Goal: Transaction & Acquisition: Subscribe to service/newsletter

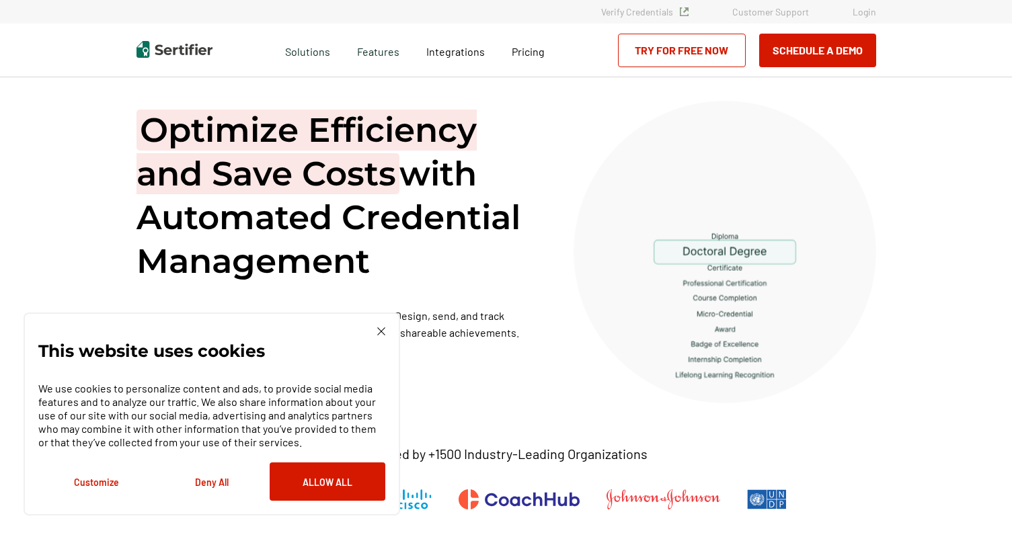
click at [379, 328] on img at bounding box center [381, 332] width 8 height 8
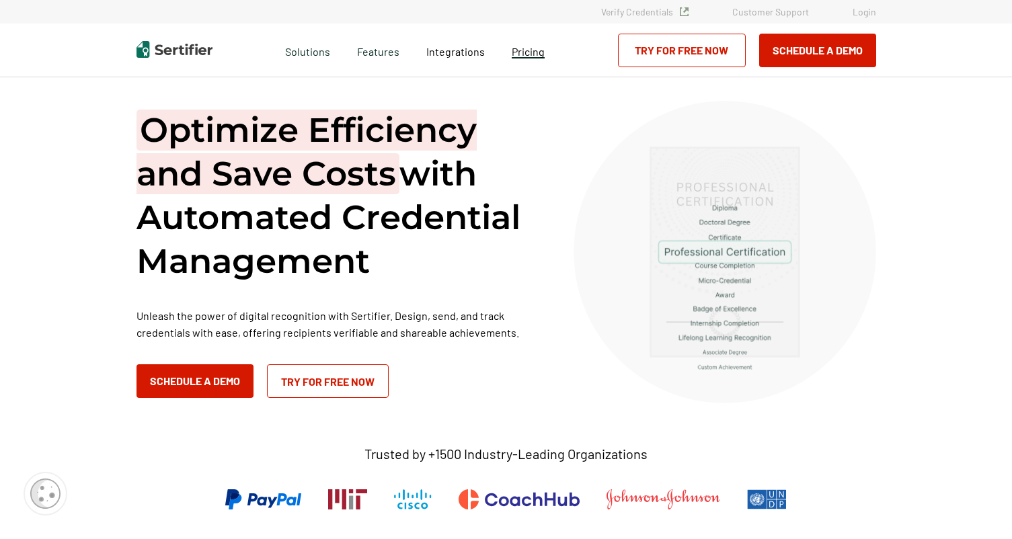
click at [530, 54] on span "Pricing" at bounding box center [528, 51] width 33 height 13
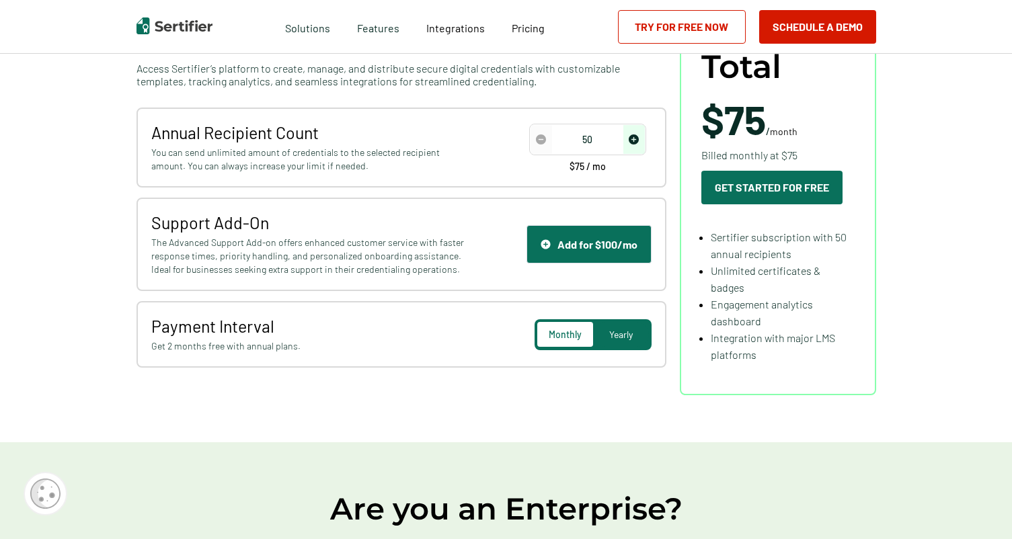
scroll to position [202, 0]
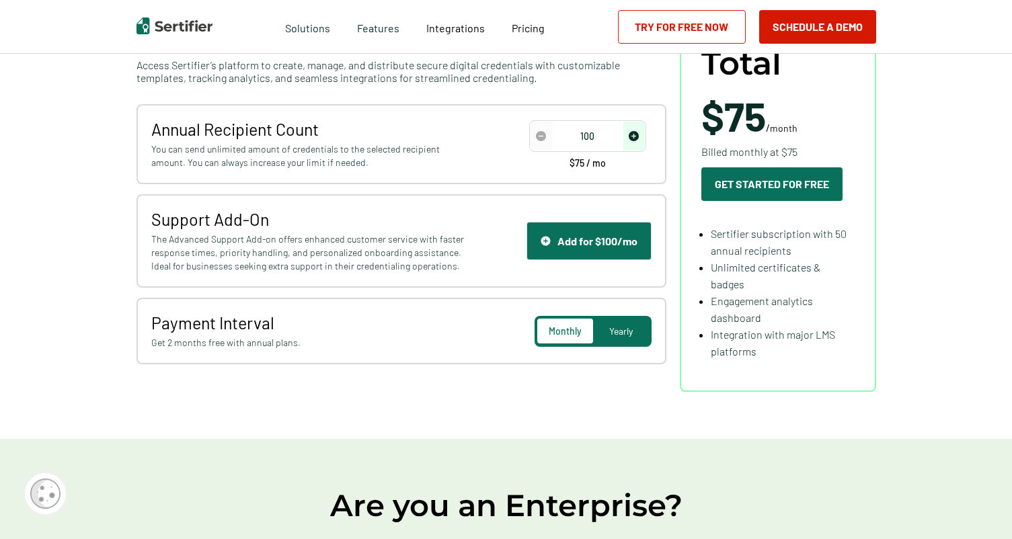
click at [634, 138] on img "increase number" at bounding box center [634, 136] width 10 height 10
click at [541, 131] on img "decrease number" at bounding box center [541, 136] width 10 height 10
click at [541, 133] on img "decrease number" at bounding box center [541, 136] width 10 height 10
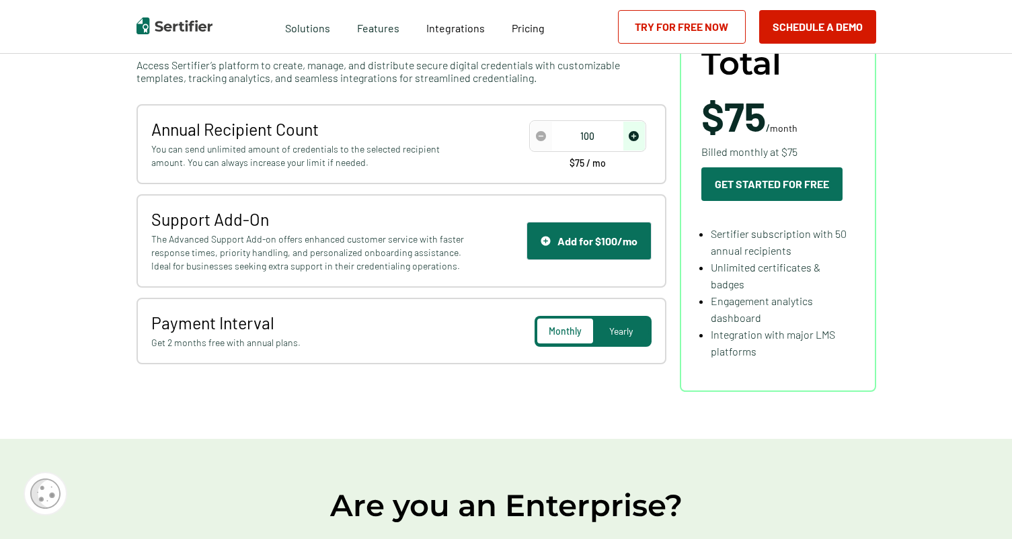
click at [638, 134] on img "increase number" at bounding box center [634, 136] width 10 height 10
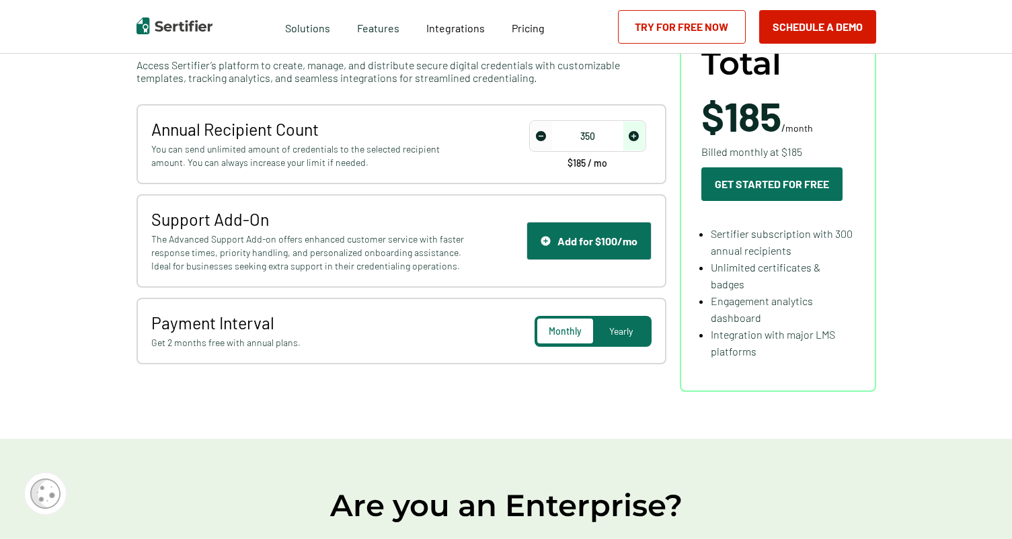
click at [638, 134] on img "increase number" at bounding box center [634, 136] width 10 height 10
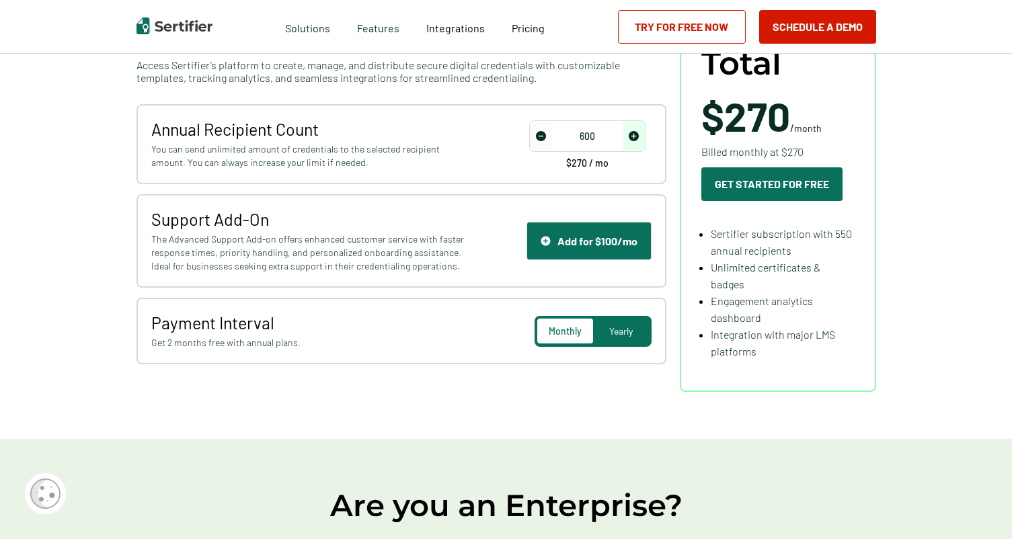
click at [638, 134] on img "increase number" at bounding box center [634, 136] width 10 height 10
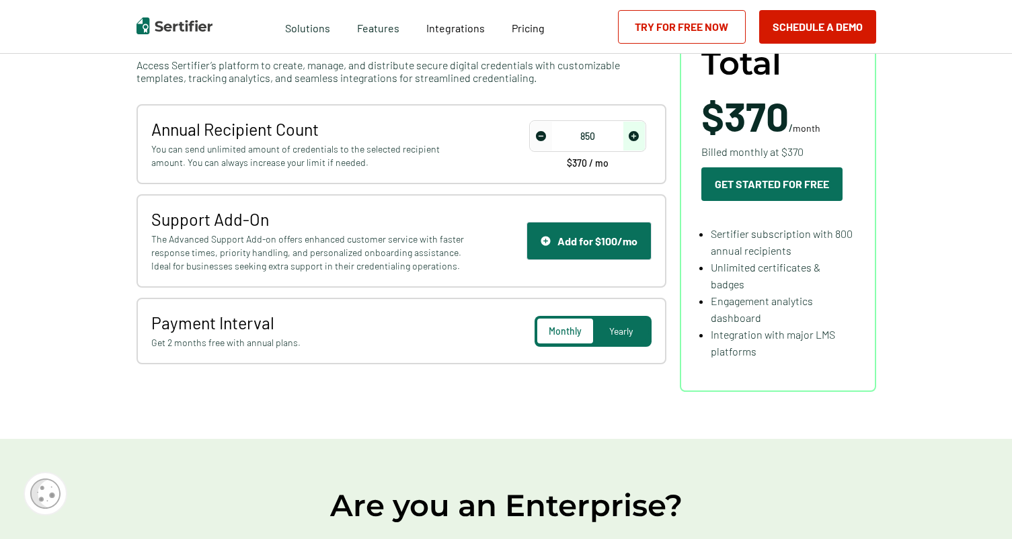
click at [638, 134] on img "increase number" at bounding box center [634, 136] width 10 height 10
click at [488, 374] on div "Sertifier Subscription Access Sertifier’s platform to create, manage, and distr…" at bounding box center [507, 208] width 740 height 369
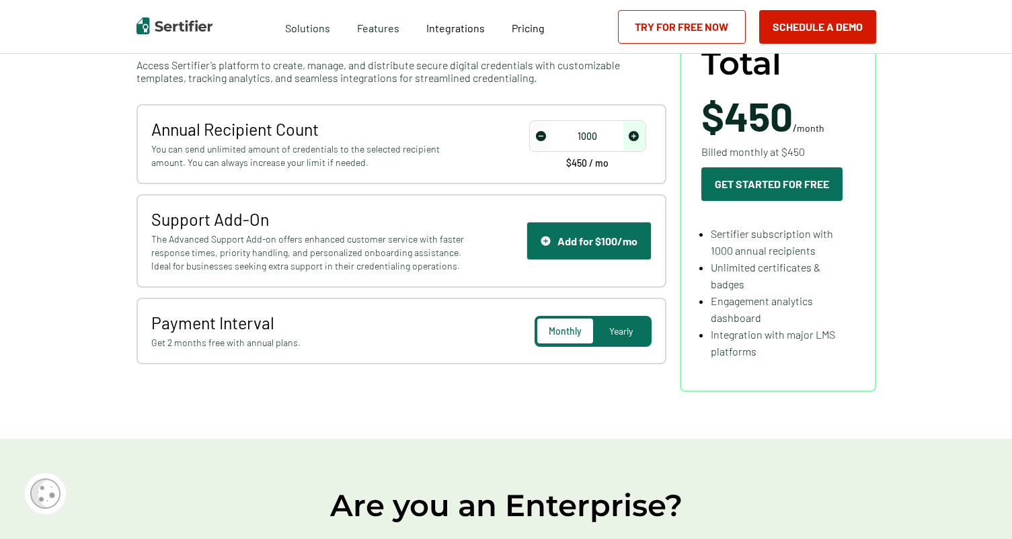
click at [625, 329] on span "Yearly" at bounding box center [621, 331] width 24 height 11
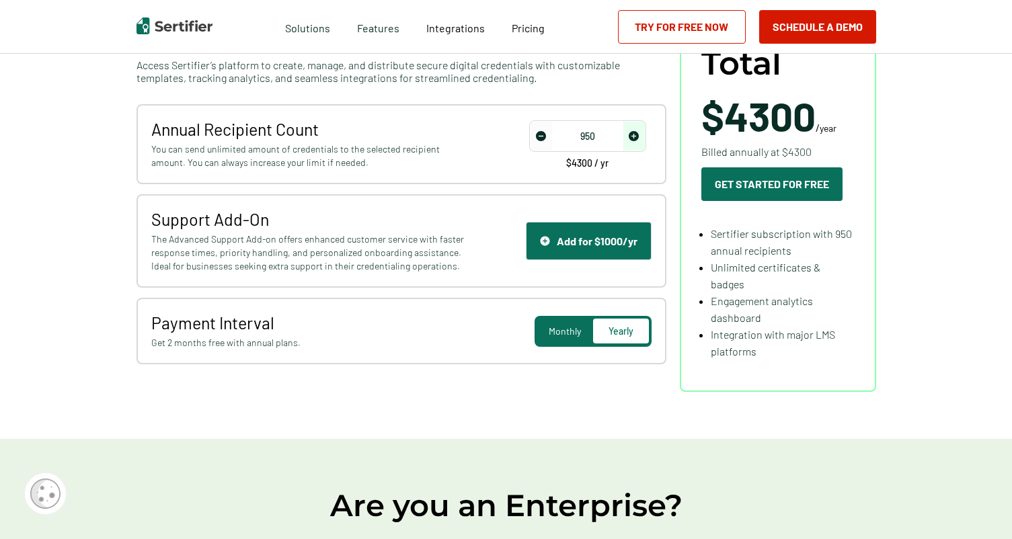
click at [545, 137] on img "decrease number" at bounding box center [541, 136] width 10 height 10
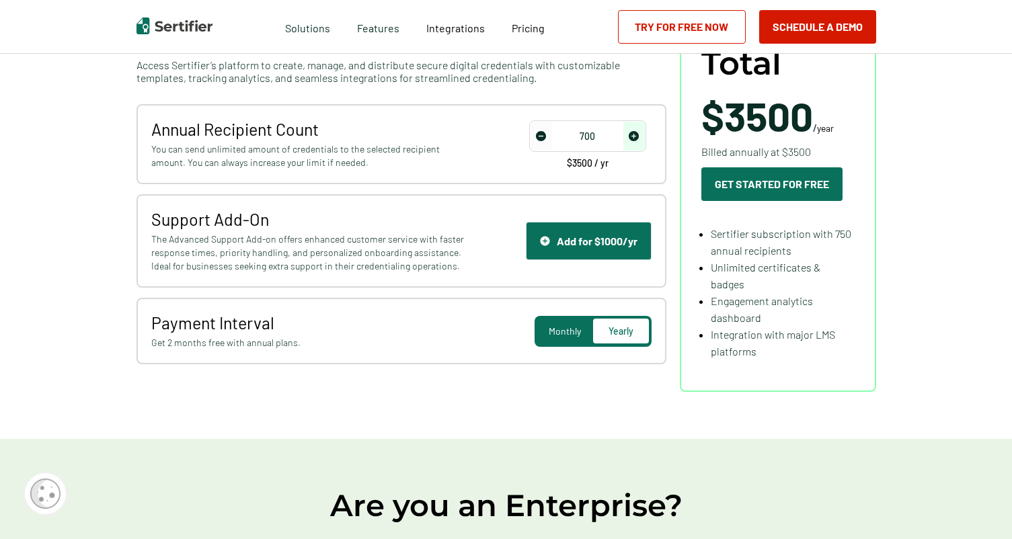
click at [545, 137] on img "decrease number" at bounding box center [541, 136] width 10 height 10
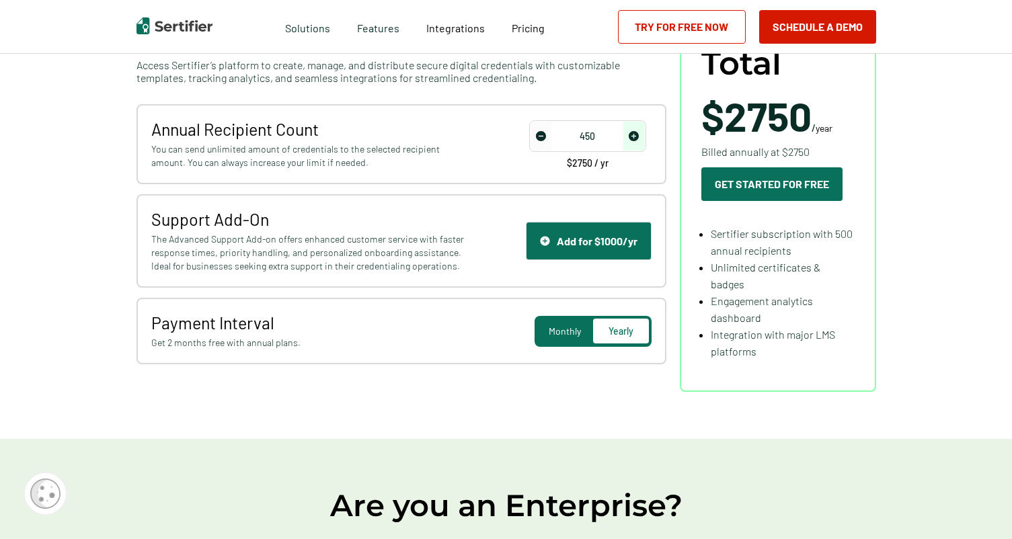
click at [545, 137] on img "decrease number" at bounding box center [541, 136] width 10 height 10
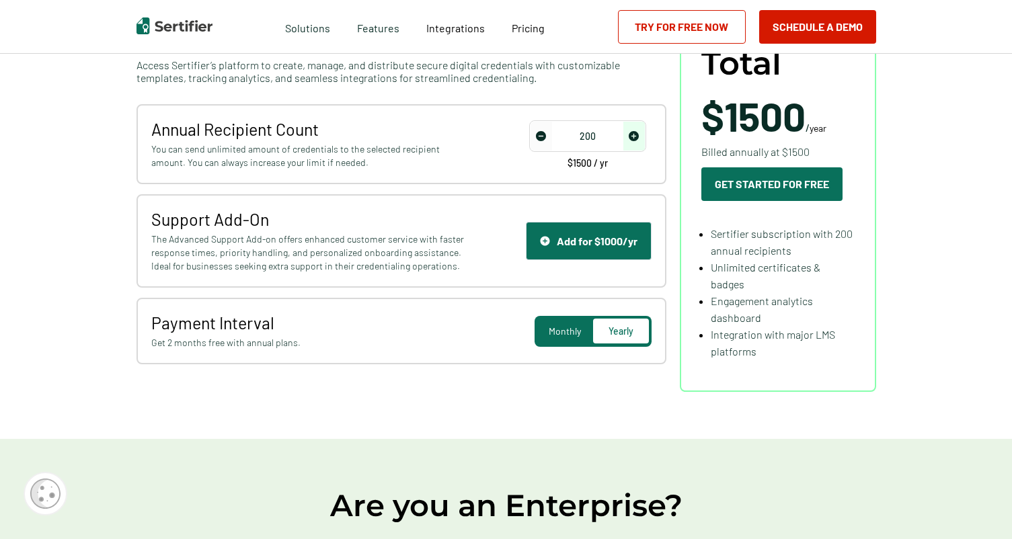
click at [545, 137] on img "decrease number" at bounding box center [541, 136] width 10 height 10
type input "50"
click at [545, 137] on img "decrease number" at bounding box center [541, 136] width 10 height 10
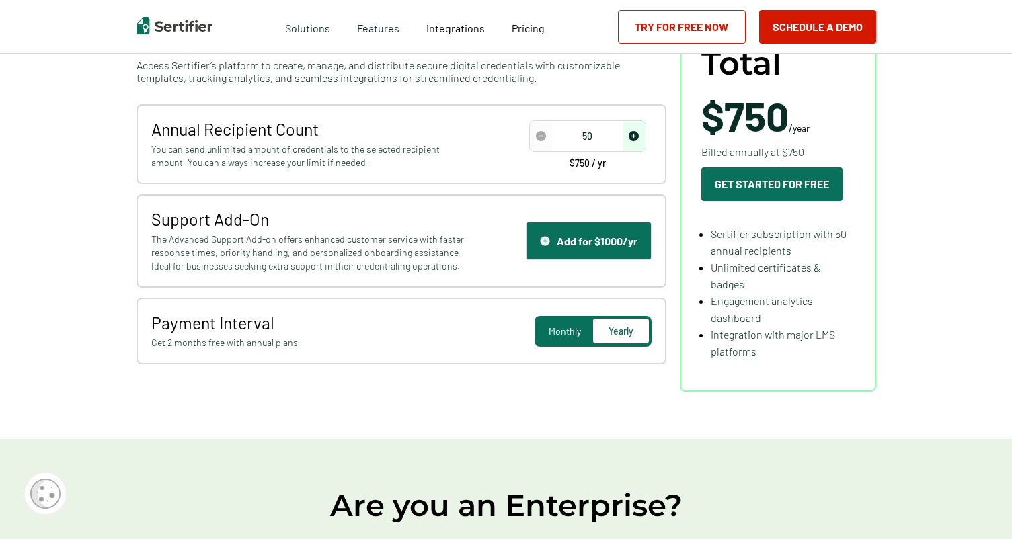
click at [545, 137] on img "decrease number" at bounding box center [541, 136] width 10 height 10
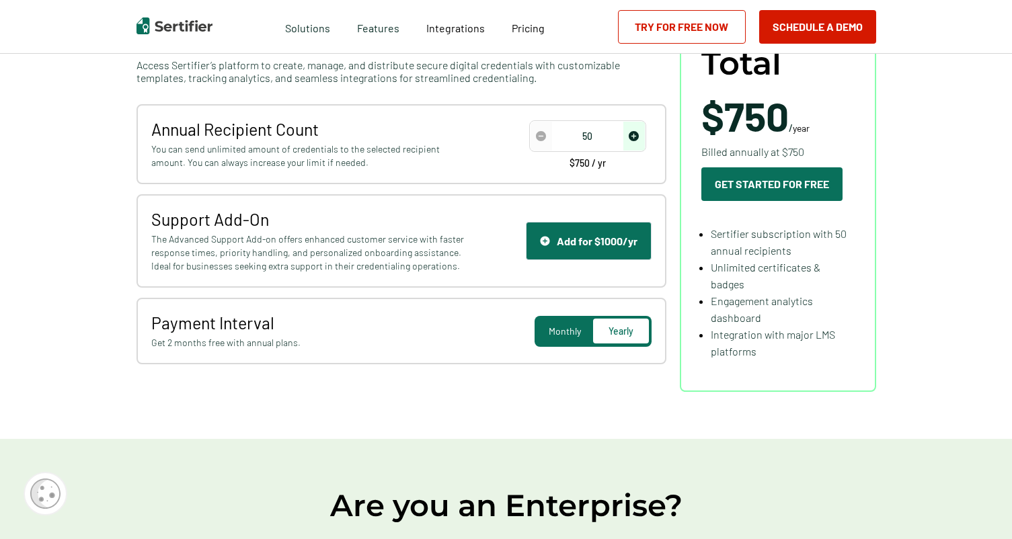
click at [545, 137] on img "decrease number" at bounding box center [541, 136] width 10 height 10
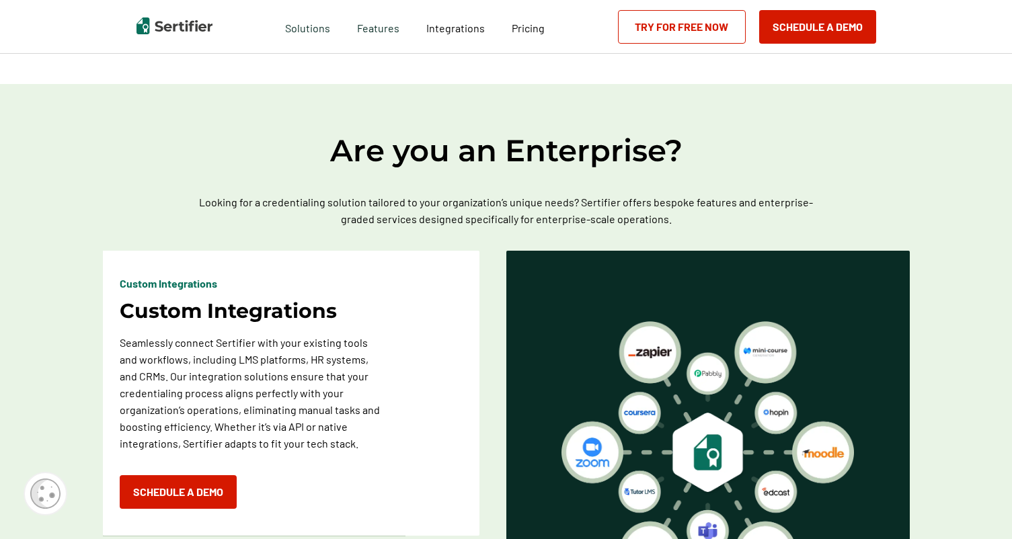
scroll to position [0, 0]
